Goal: Complete application form

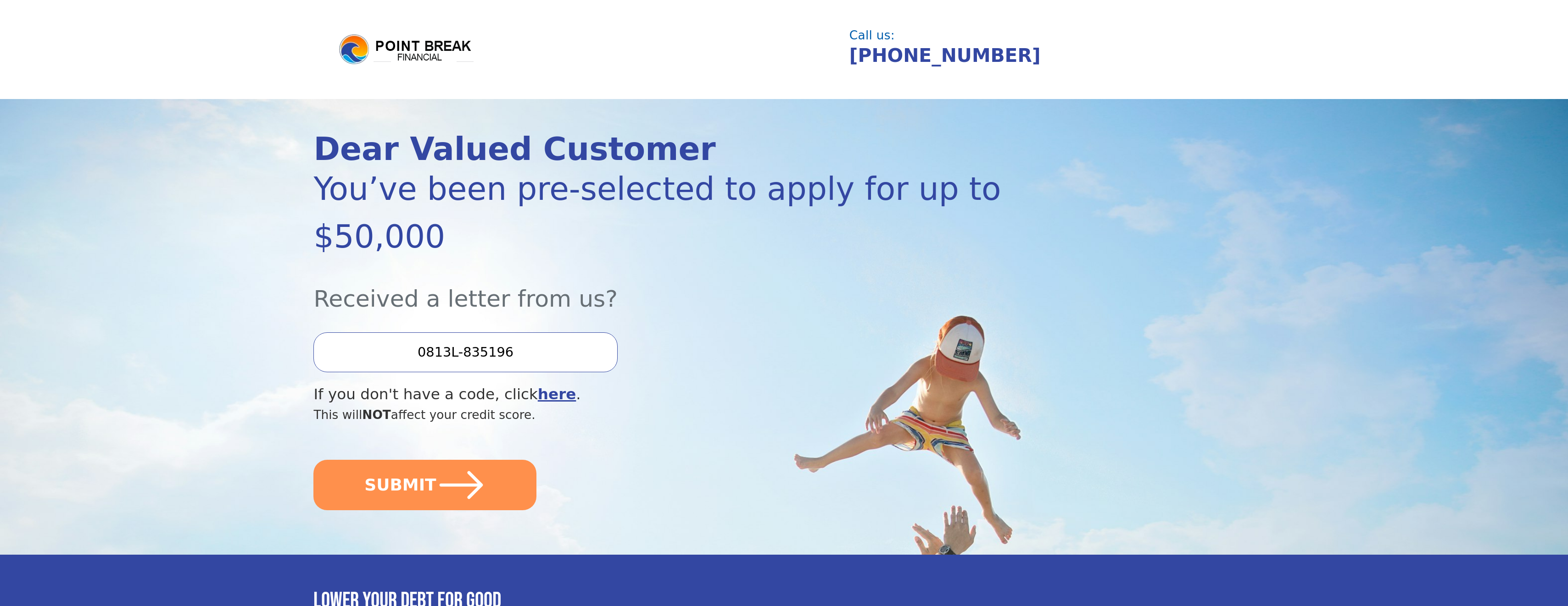
click at [520, 332] on input "0813L-835196" at bounding box center [465, 352] width 304 height 40
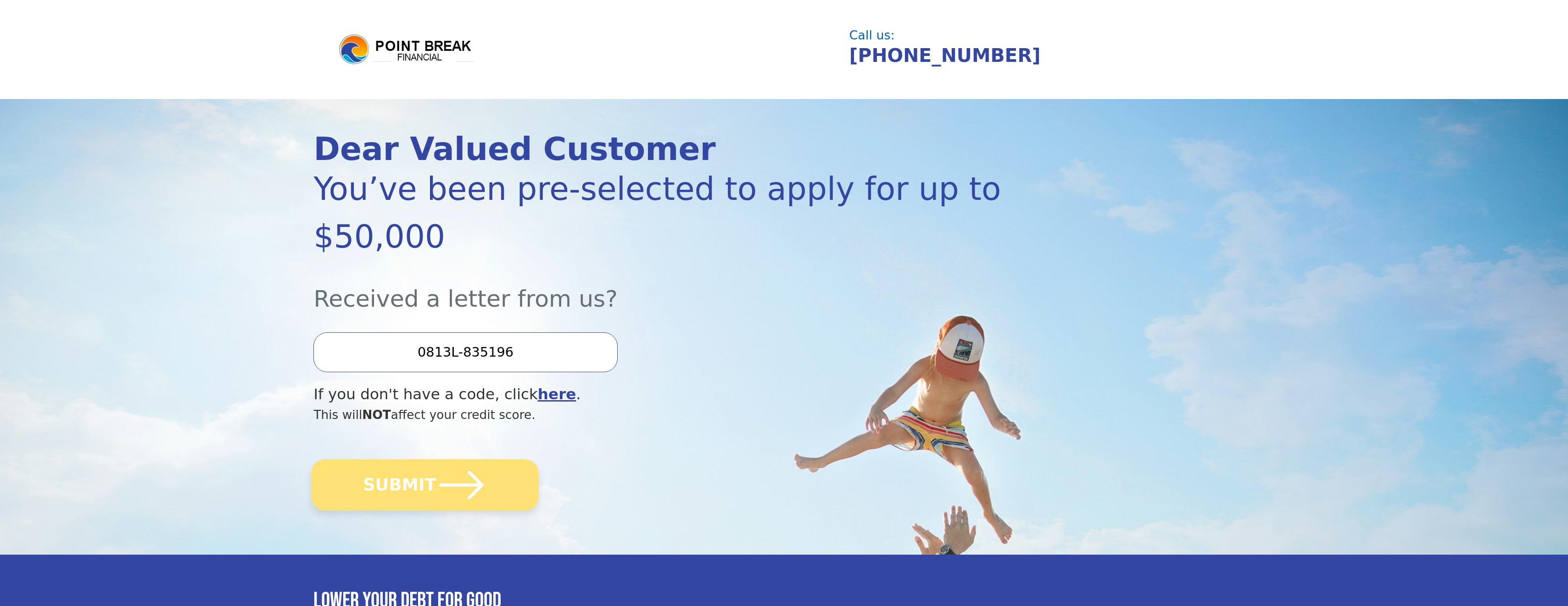
click at [462, 471] on icon "submit" at bounding box center [462, 485] width 44 height 29
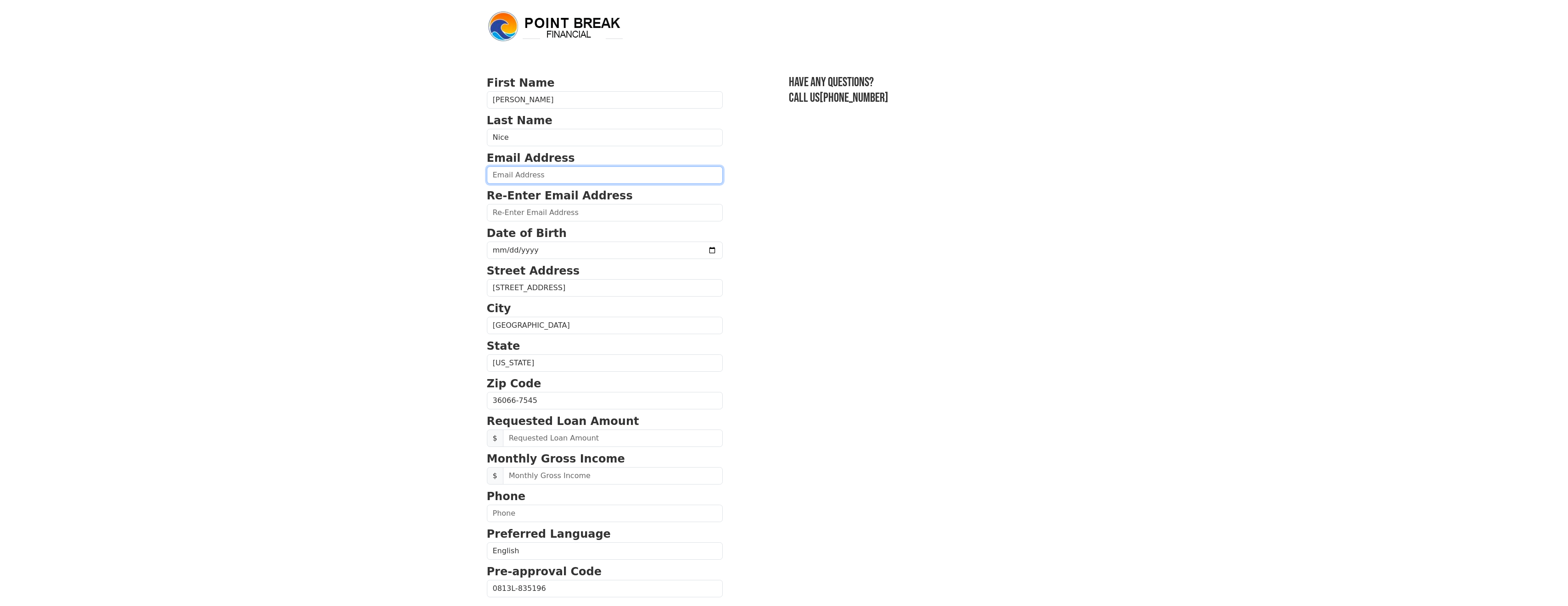
click at [509, 176] on input "email" at bounding box center [605, 175] width 236 height 18
type input "[PERSON_NAME][EMAIL_ADDRESS][DOMAIN_NAME]"
type input "[PHONE_NUMBER]"
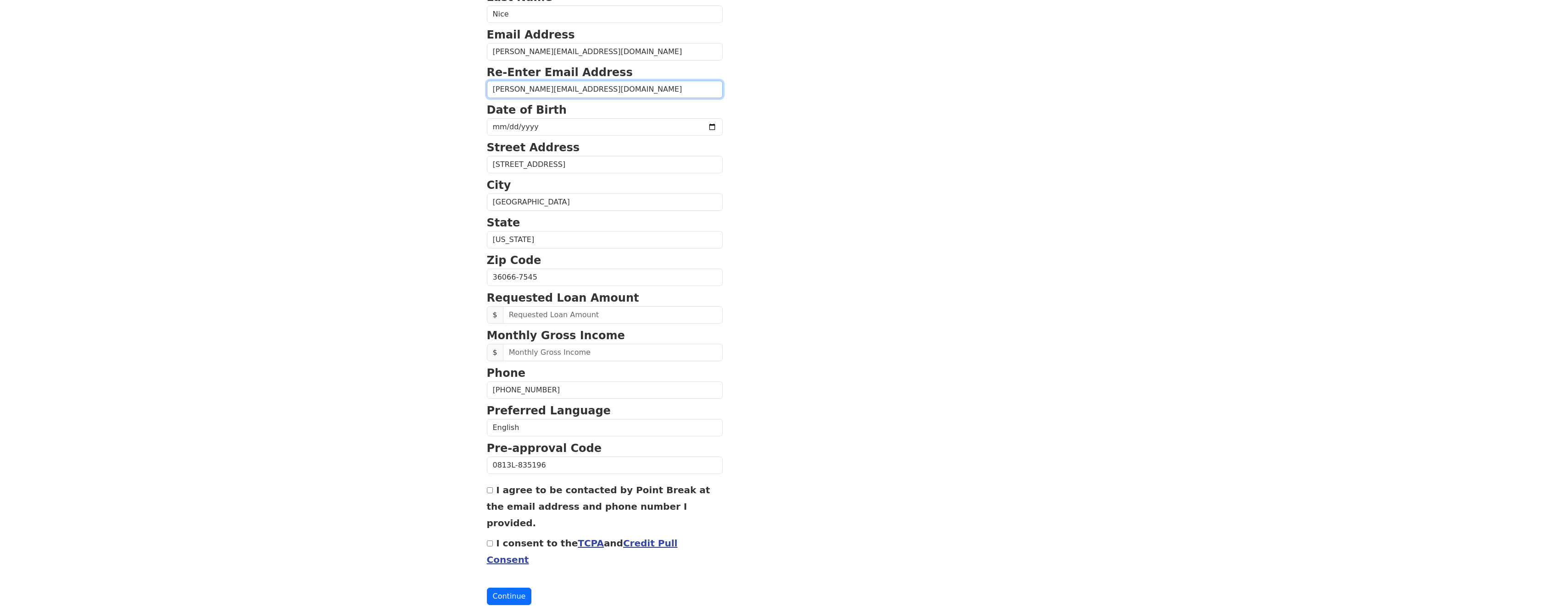
scroll to position [124, 0]
click at [531, 313] on input "text" at bounding box center [613, 315] width 220 height 18
type input "50,000.00"
click at [536, 351] on input "text" at bounding box center [613, 352] width 220 height 18
type input "18,000.00"
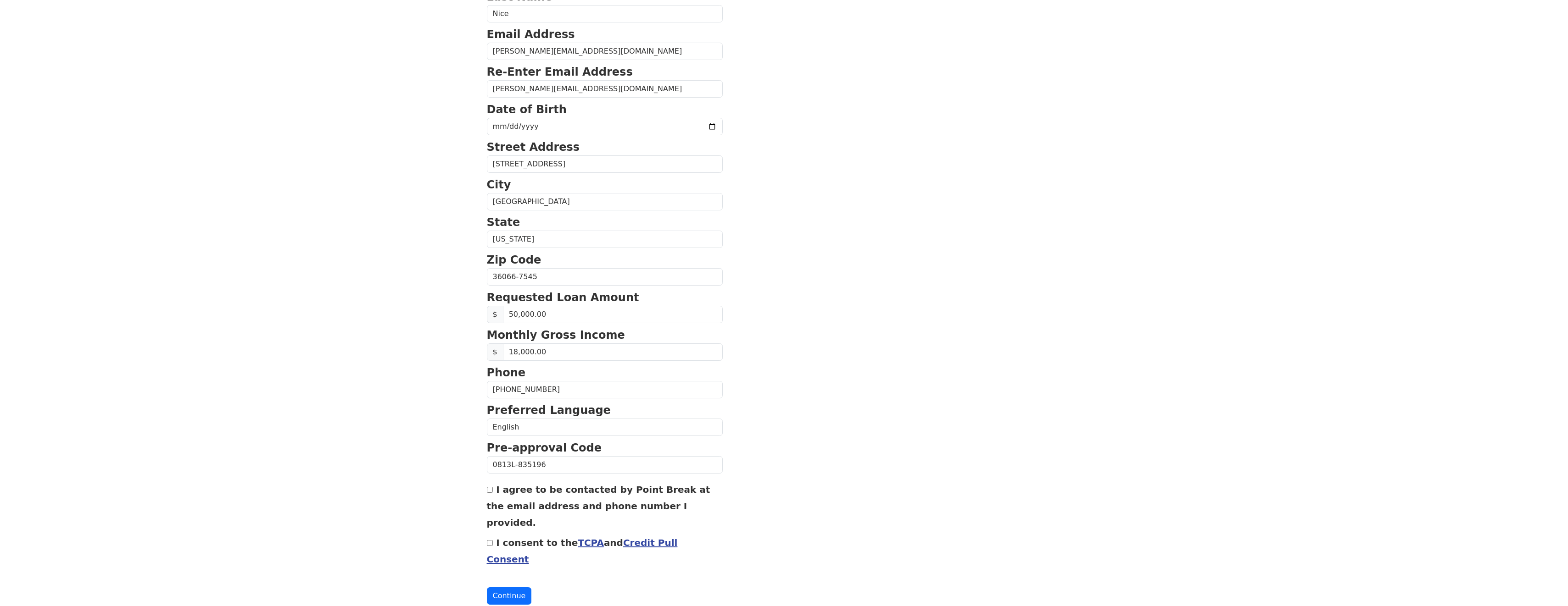
click at [488, 491] on input "I agree to be contacted by Point Break at the email address and phone number I …" at bounding box center [490, 490] width 6 height 6
checkbox input "true"
click at [509, 587] on button "Continue" at bounding box center [509, 596] width 45 height 18
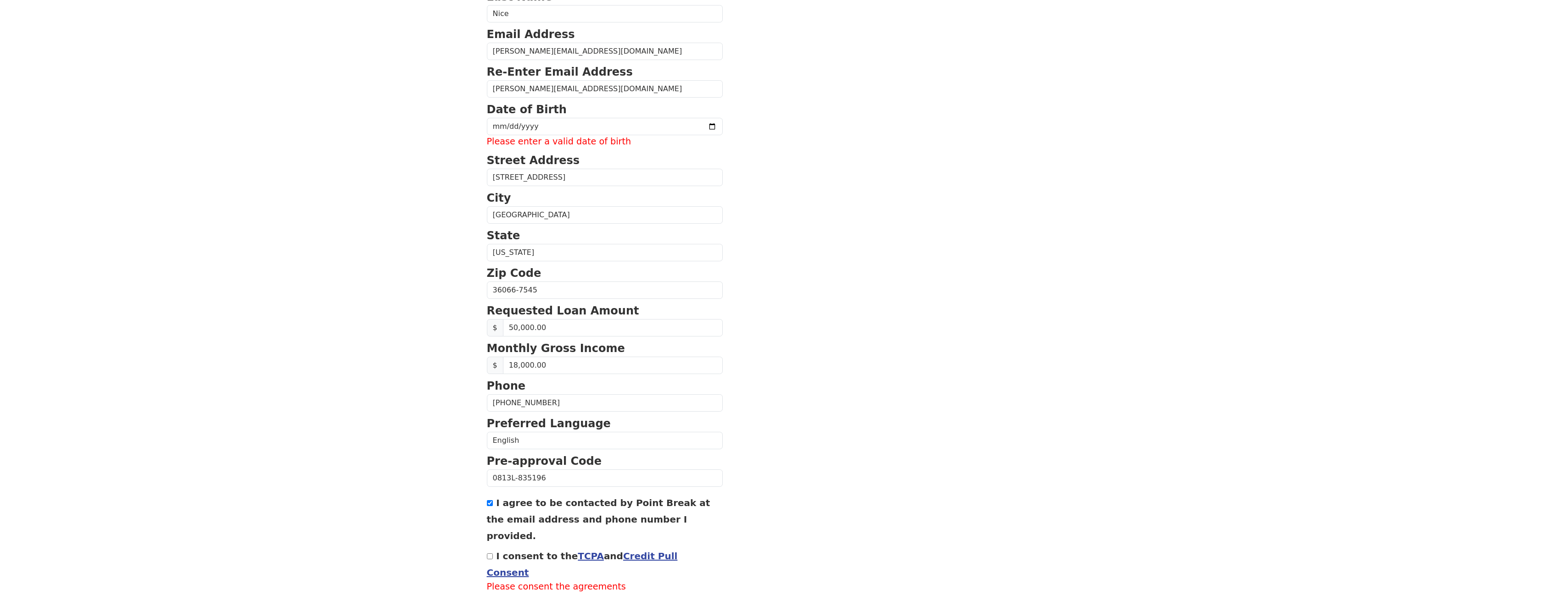
click at [646, 550] on link "Credit Pull Consent" at bounding box center [582, 564] width 191 height 27
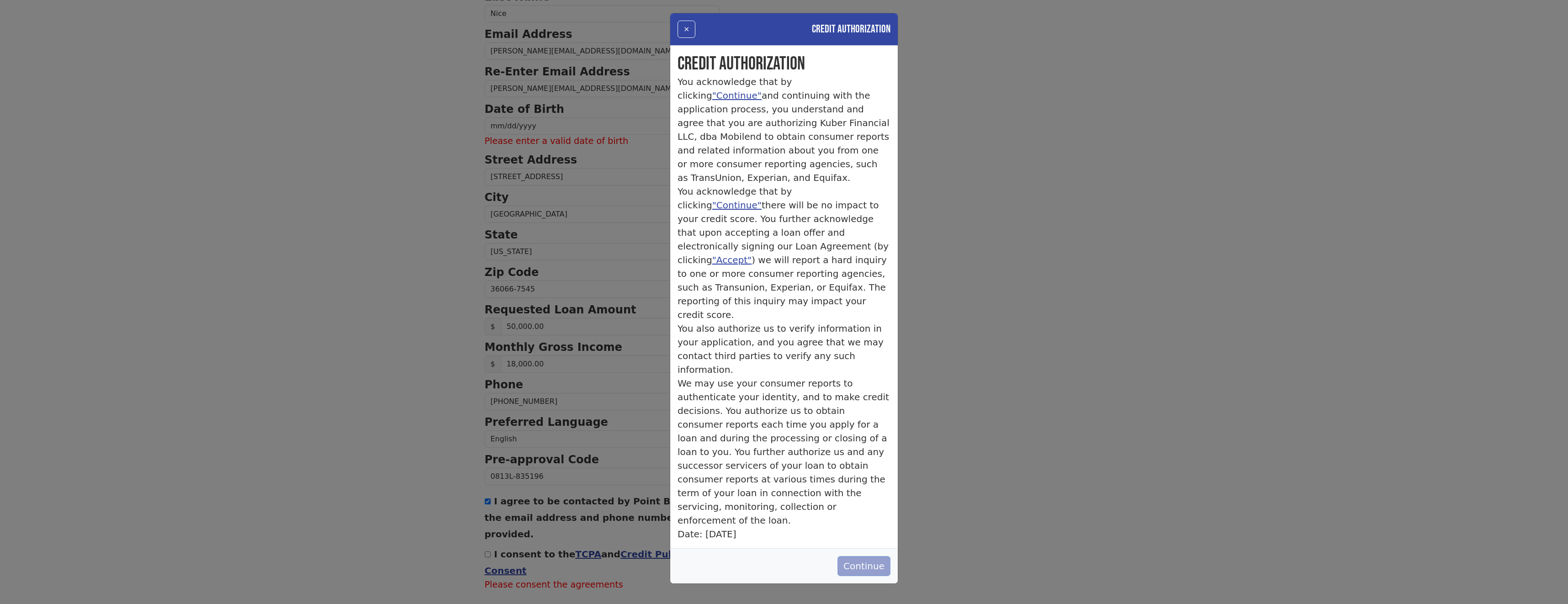
click at [865, 556] on button "Continue" at bounding box center [864, 566] width 53 height 20
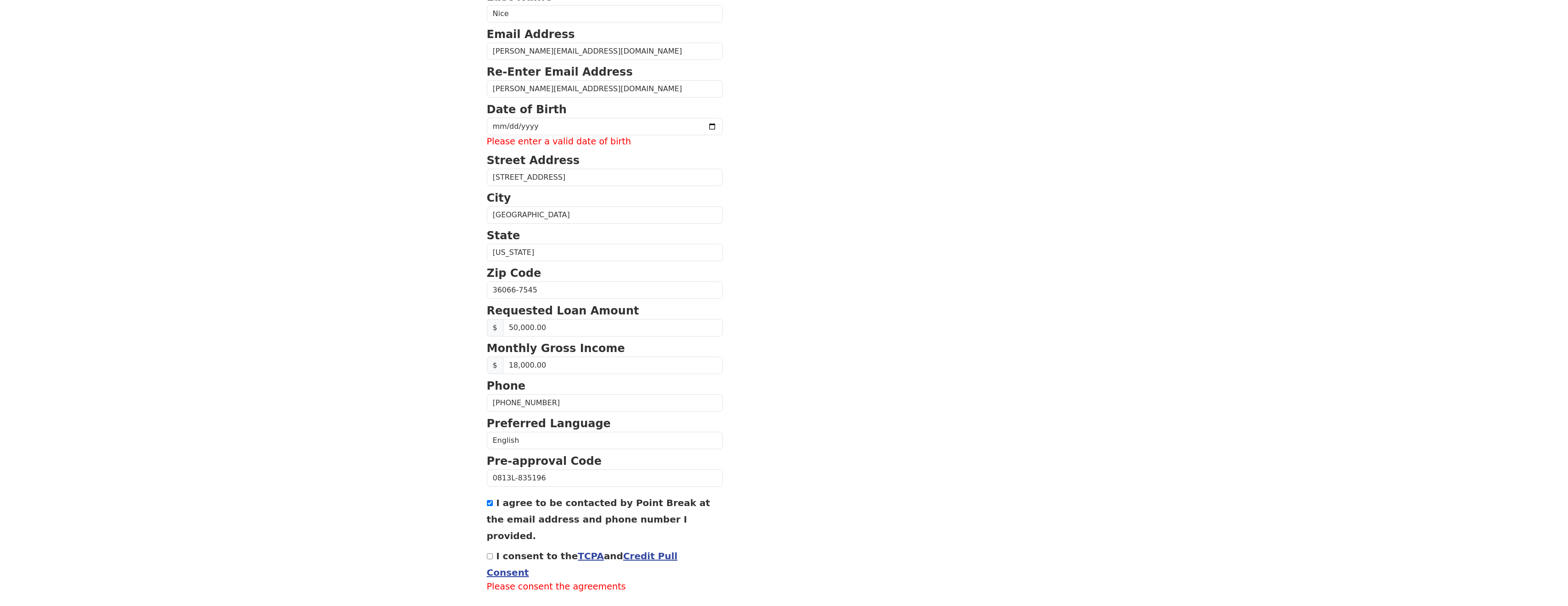
click at [491, 553] on input "I consent to the TCPA and Credit Pull Consent" at bounding box center [490, 557] width 6 height 6
checkbox input "true"
click at [504, 601] on button "Continue" at bounding box center [509, 609] width 45 height 18
click at [510, 601] on button "Continue" at bounding box center [509, 609] width 45 height 18
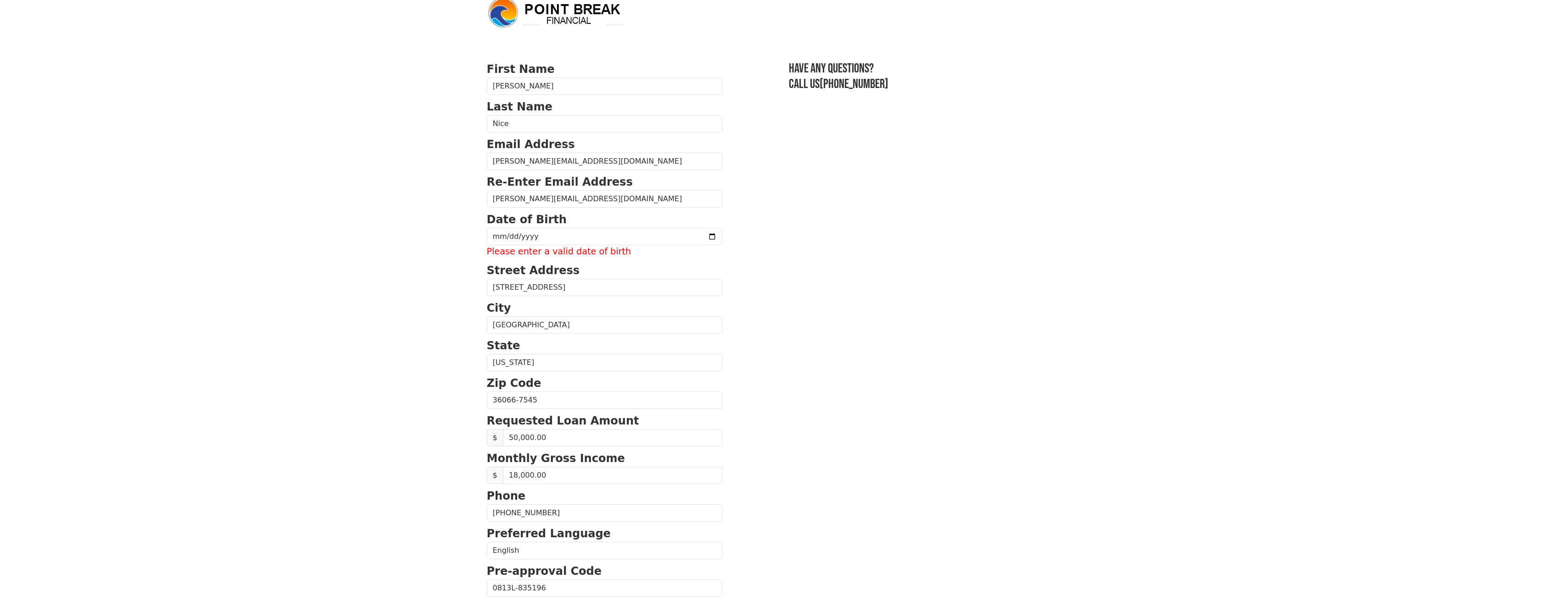
scroll to position [0, 0]
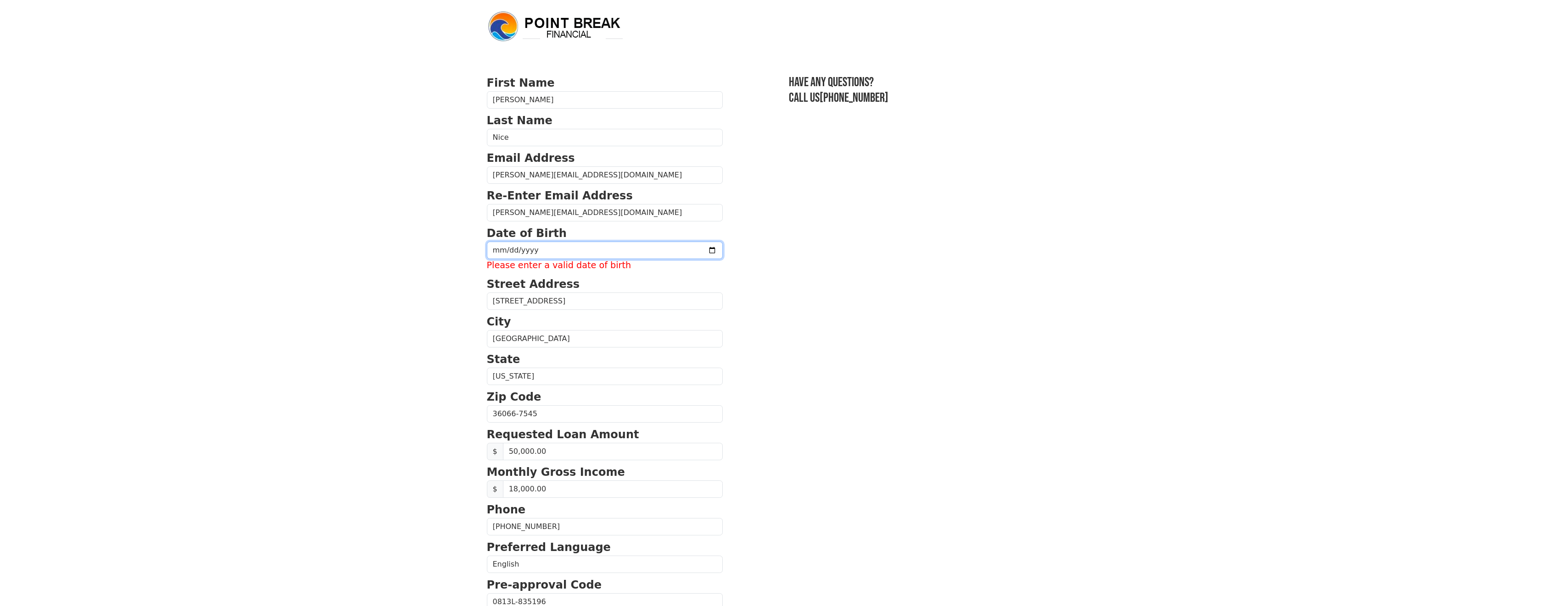
click at [539, 251] on input "date" at bounding box center [605, 250] width 236 height 18
click at [487, 272] on div at bounding box center [487, 272] width 0 height 0
type input "[DATE]"
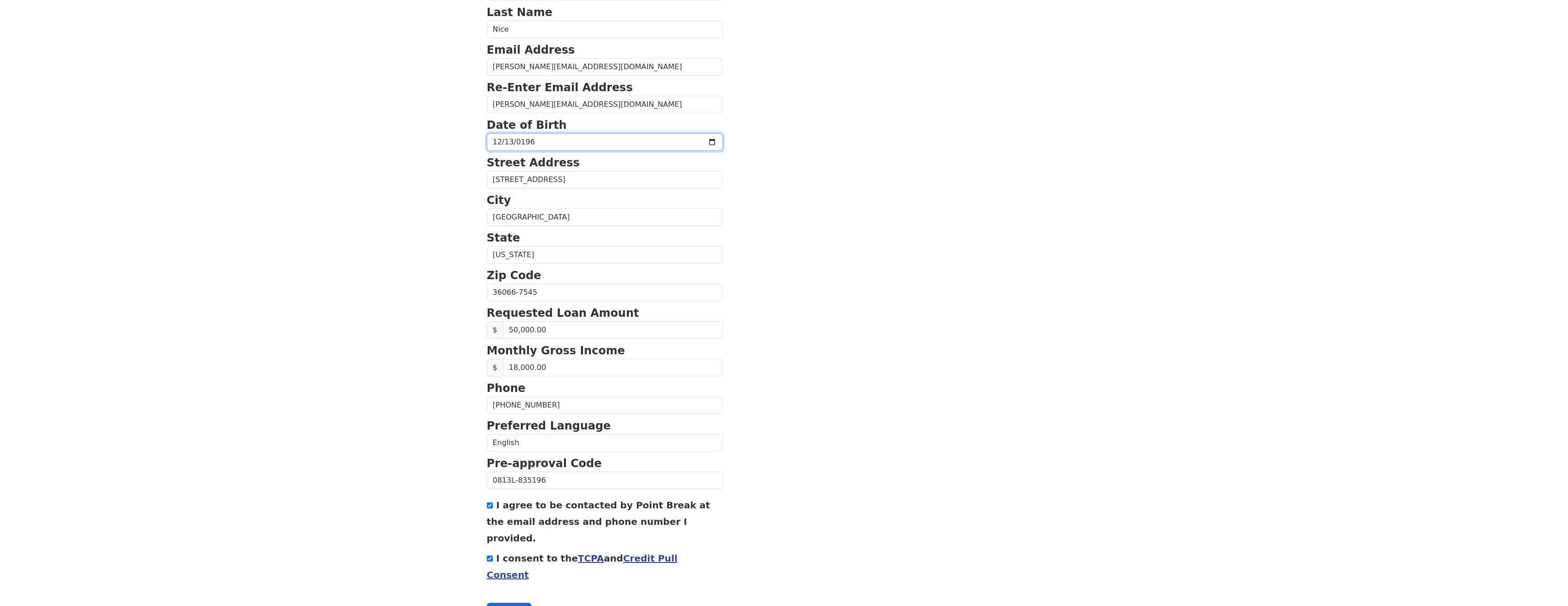
scroll to position [124, 0]
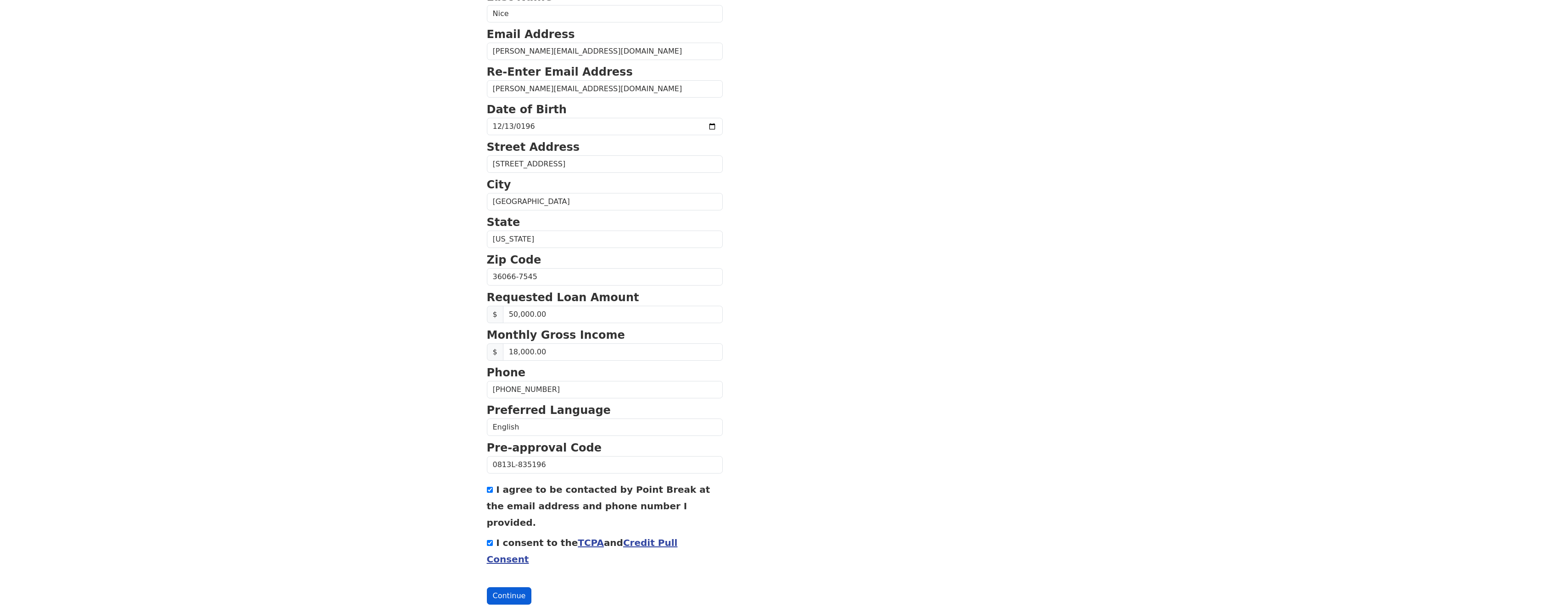
click at [504, 587] on button "Continue" at bounding box center [509, 596] width 45 height 18
